Goal: Subscribe to service/newsletter

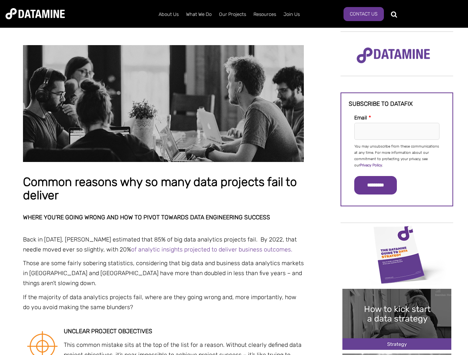
click at [397, 155] on p "You may unsubscribe from these communications at any time. For more information…" at bounding box center [396, 156] width 85 height 25
click at [379, 185] on input "*********" at bounding box center [375, 185] width 43 height 19
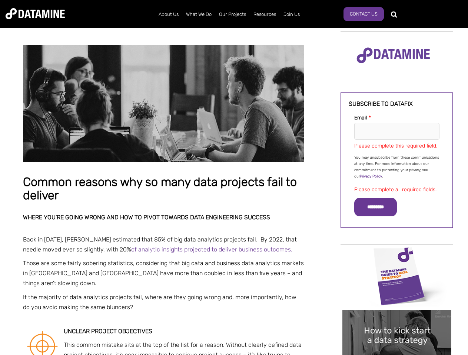
click at [397, 254] on img "Image grid with {{ image_count }} images." at bounding box center [396, 276] width 109 height 61
click at [397, 254] on div "✕" at bounding box center [234, 177] width 468 height 355
click at [397, 320] on div "✕" at bounding box center [234, 177] width 468 height 355
click at [397, 320] on img "Image grid with {{ image_count }} images." at bounding box center [396, 341] width 109 height 61
click at [397, 355] on div "✕" at bounding box center [234, 177] width 468 height 355
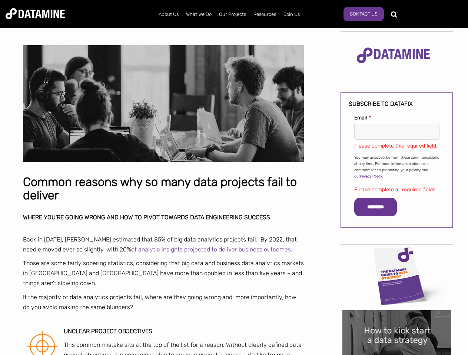
click at [397, 355] on div "✕" at bounding box center [234, 177] width 468 height 355
